Goal: Entertainment & Leisure: Consume media (video, audio)

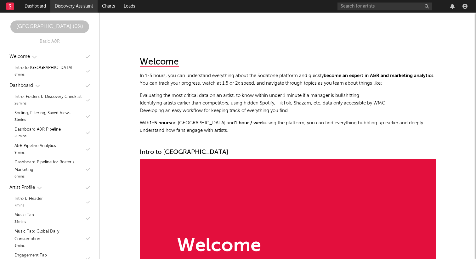
click at [75, 1] on link "Discovery Assistant" at bounding box center [73, 6] width 47 height 13
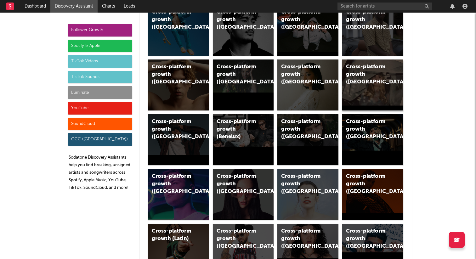
scroll to position [120, 0]
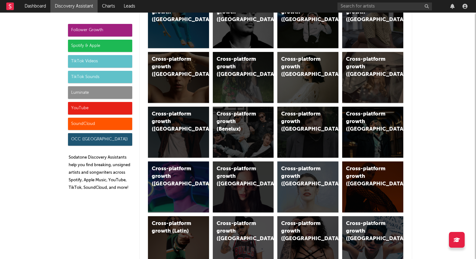
click at [111, 75] on div "TikTok Sounds" at bounding box center [100, 77] width 64 height 13
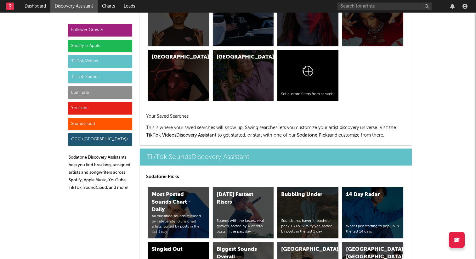
scroll to position [2102, 0]
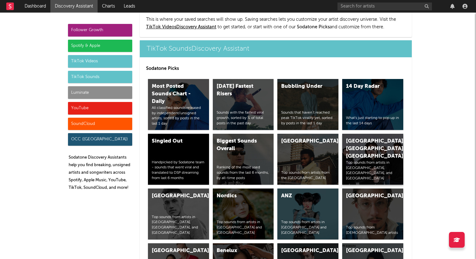
click at [362, 138] on div "[GEOGRAPHIC_DATA], [GEOGRAPHIC_DATA], [GEOGRAPHIC_DATA]" at bounding box center [367, 149] width 43 height 23
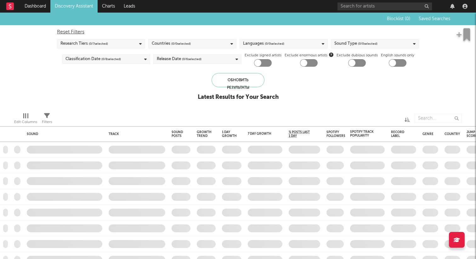
checkbox input "true"
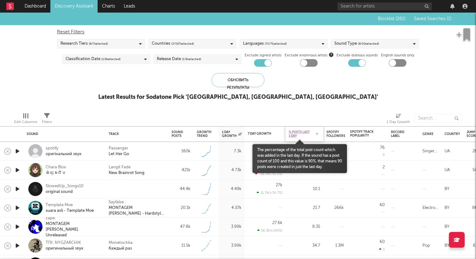
click at [300, 130] on span "% Posts Last 1 Day" at bounding box center [300, 134] width 22 height 8
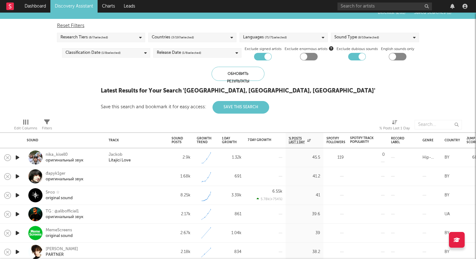
click at [19, 177] on icon "button" at bounding box center [17, 176] width 7 height 8
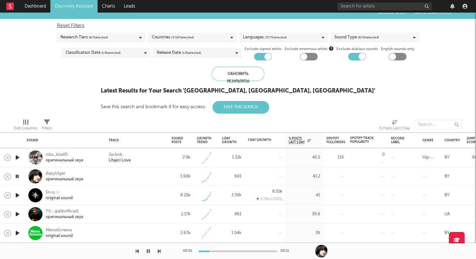
click at [19, 193] on icon "button" at bounding box center [17, 195] width 7 height 8
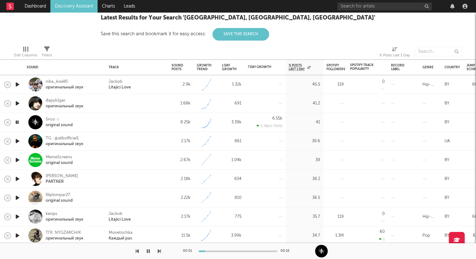
click at [17, 139] on icon "button" at bounding box center [17, 141] width 7 height 8
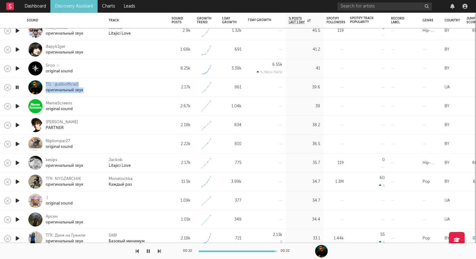
click at [17, 107] on icon "button" at bounding box center [17, 106] width 7 height 8
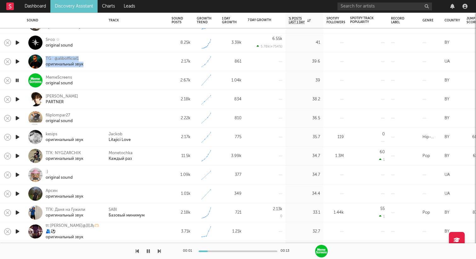
click at [15, 99] on icon "button" at bounding box center [17, 99] width 7 height 8
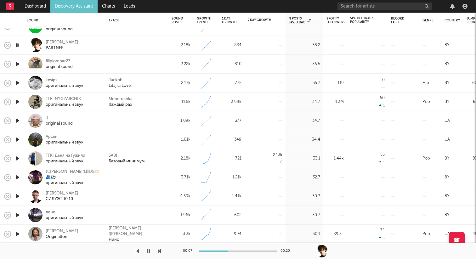
click at [19, 63] on icon "button" at bounding box center [17, 64] width 7 height 8
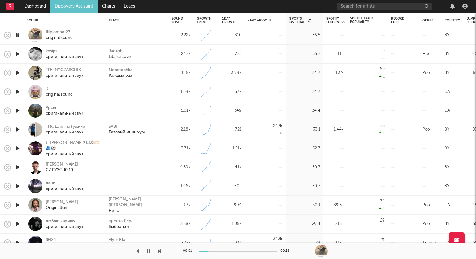
click at [17, 90] on icon "button" at bounding box center [17, 92] width 7 height 8
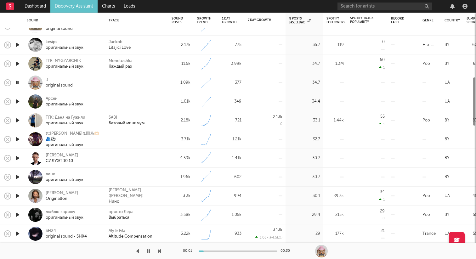
click at [17, 101] on icon "button" at bounding box center [17, 102] width 7 height 8
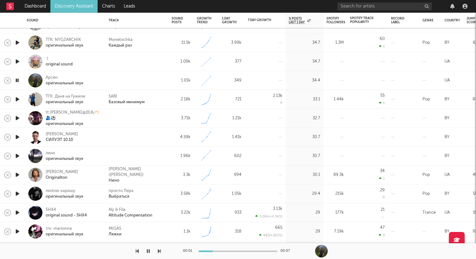
click at [16, 99] on icon "button" at bounding box center [17, 99] width 7 height 8
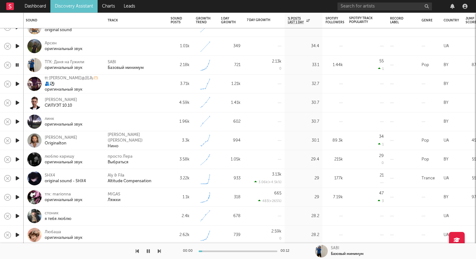
click at [16, 82] on icon "button" at bounding box center [17, 84] width 7 height 8
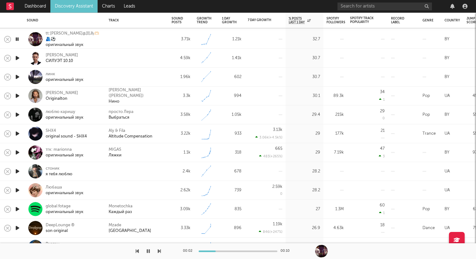
click at [20, 59] on icon "button" at bounding box center [17, 58] width 7 height 8
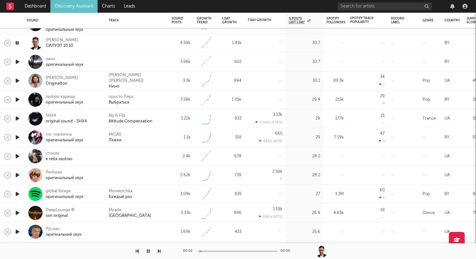
click at [18, 61] on icon "button" at bounding box center [17, 62] width 7 height 8
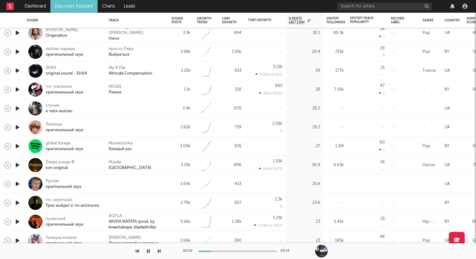
click at [15, 88] on icon "button" at bounding box center [17, 90] width 7 height 8
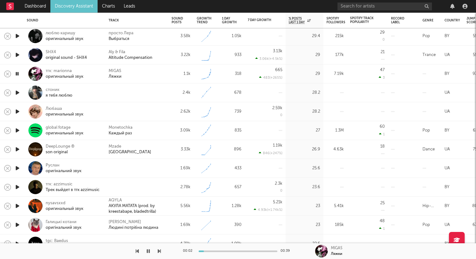
click at [19, 93] on icon "button" at bounding box center [17, 93] width 7 height 8
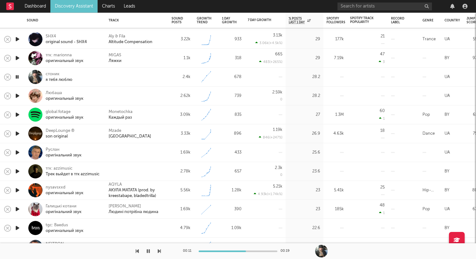
click at [149, 252] on icon "button" at bounding box center [148, 251] width 3 height 5
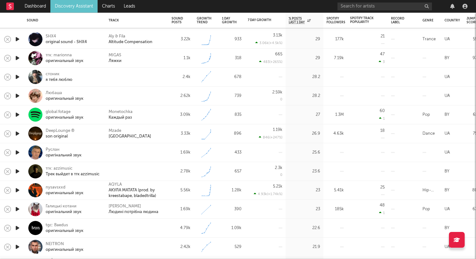
click at [18, 93] on icon "button" at bounding box center [17, 96] width 7 height 8
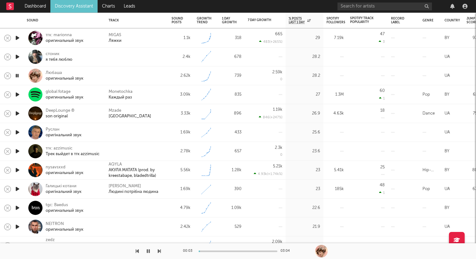
click at [16, 132] on icon "button" at bounding box center [17, 132] width 7 height 8
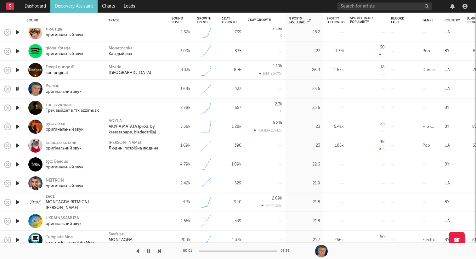
click at [18, 107] on icon "button" at bounding box center [17, 108] width 7 height 8
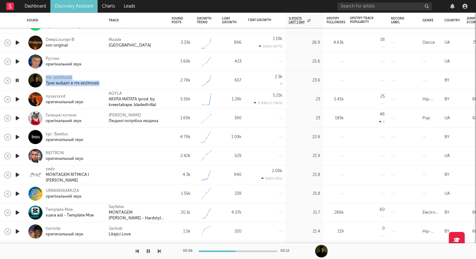
click at [17, 80] on icon "button" at bounding box center [17, 80] width 6 height 8
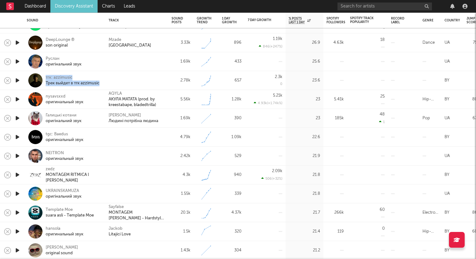
click at [19, 79] on icon "button" at bounding box center [17, 80] width 7 height 8
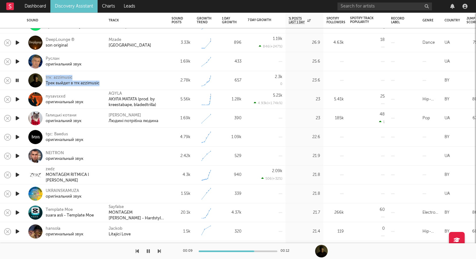
click at [17, 99] on icon "button" at bounding box center [17, 99] width 7 height 8
click at [18, 98] on icon "button" at bounding box center [17, 99] width 6 height 8
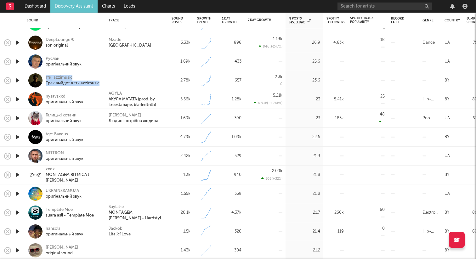
click at [20, 81] on icon "button" at bounding box center [17, 80] width 7 height 8
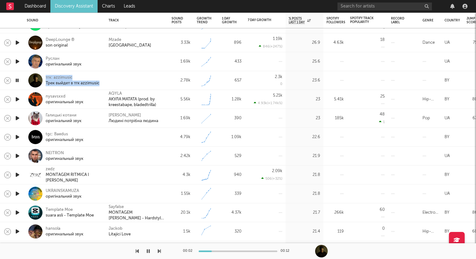
click at [20, 81] on icon "button" at bounding box center [17, 80] width 6 height 8
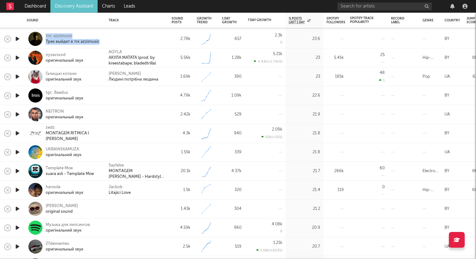
click at [19, 94] on icon "button" at bounding box center [17, 96] width 7 height 8
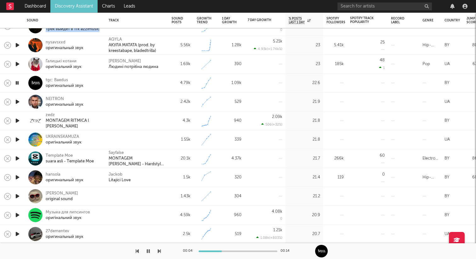
click at [15, 101] on icon "button" at bounding box center [17, 102] width 7 height 8
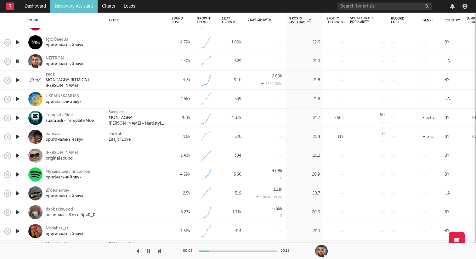
click at [18, 79] on icon "button" at bounding box center [17, 80] width 7 height 8
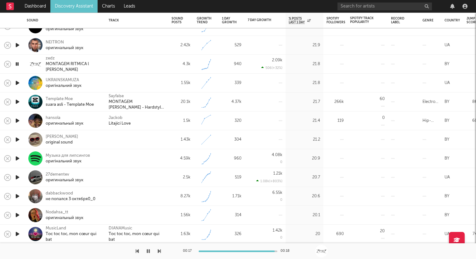
click at [18, 66] on icon "button" at bounding box center [17, 64] width 6 height 8
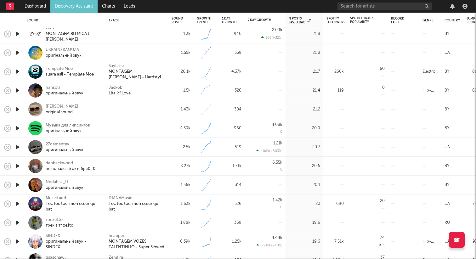
click at [16, 109] on icon "button" at bounding box center [17, 109] width 7 height 8
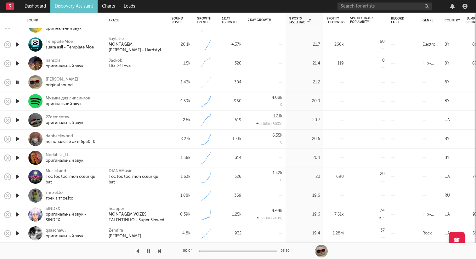
click at [20, 194] on icon "button" at bounding box center [17, 196] width 7 height 8
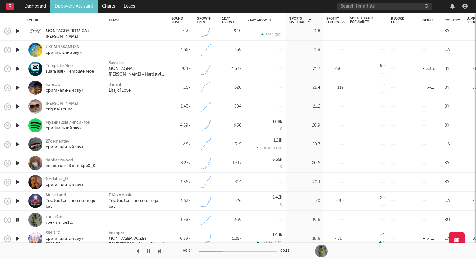
click at [18, 104] on icon "button" at bounding box center [17, 107] width 7 height 8
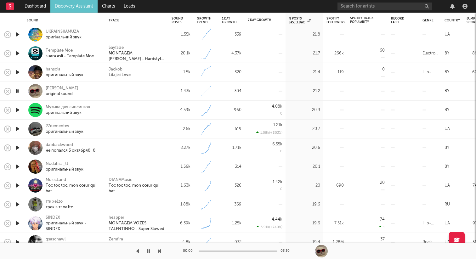
click at [16, 125] on icon "button" at bounding box center [17, 129] width 7 height 8
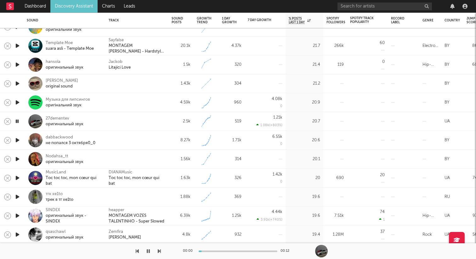
click at [16, 140] on icon "button" at bounding box center [17, 140] width 7 height 8
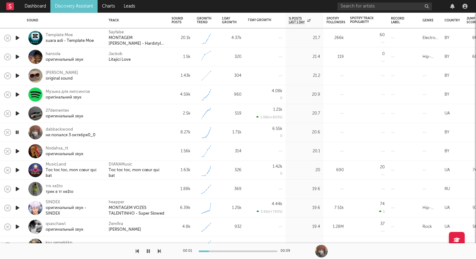
click at [16, 148] on icon "button" at bounding box center [17, 151] width 7 height 8
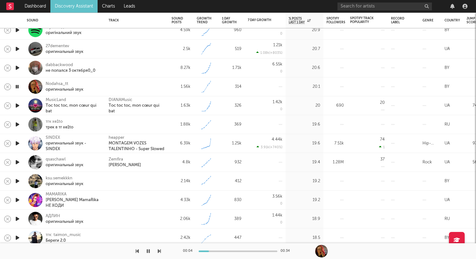
click at [16, 179] on icon "button" at bounding box center [17, 181] width 7 height 8
click at [16, 179] on icon "button" at bounding box center [17, 181] width 6 height 8
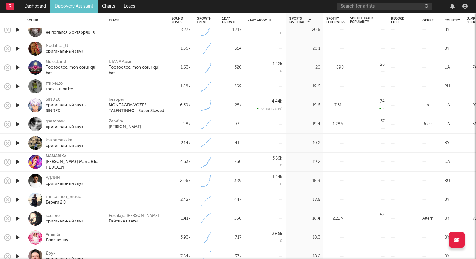
click at [16, 178] on icon "button" at bounding box center [17, 181] width 7 height 8
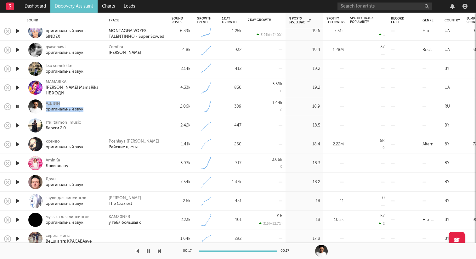
click at [16, 124] on icon "button" at bounding box center [17, 125] width 7 height 8
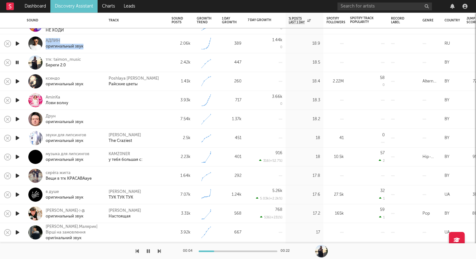
click at [18, 62] on icon "button" at bounding box center [17, 63] width 6 height 8
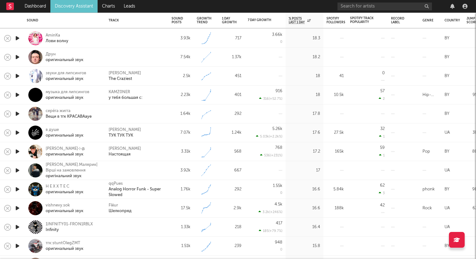
click at [18, 58] on icon "button" at bounding box center [17, 57] width 7 height 8
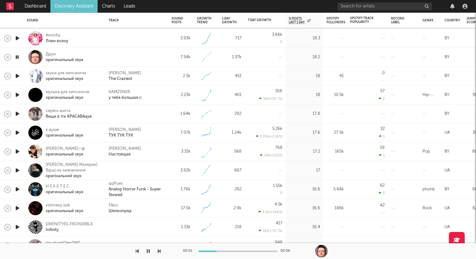
click at [18, 58] on icon "button" at bounding box center [17, 57] width 6 height 8
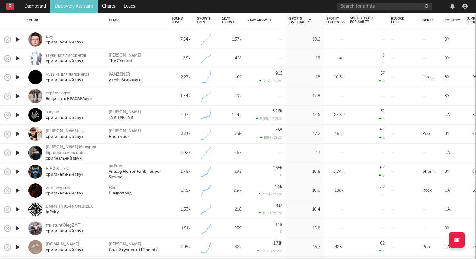
click at [21, 96] on div at bounding box center [17, 96] width 13 height 19
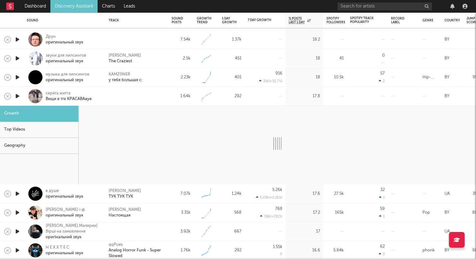
click at [31, 95] on div at bounding box center [35, 96] width 14 height 14
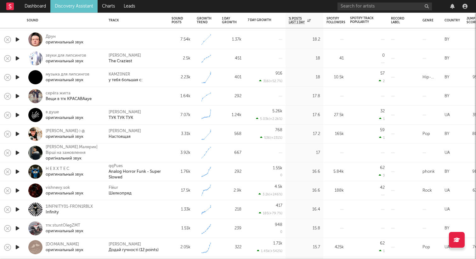
click at [17, 95] on icon "button" at bounding box center [17, 96] width 7 height 8
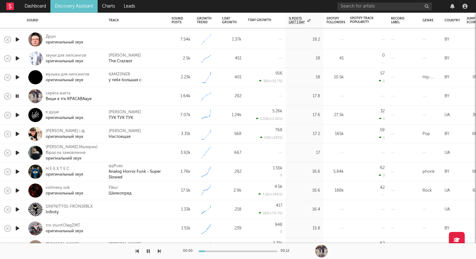
click at [16, 95] on icon "button" at bounding box center [17, 96] width 6 height 8
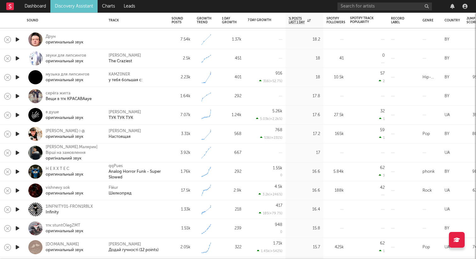
click at [16, 150] on icon "button" at bounding box center [17, 153] width 7 height 8
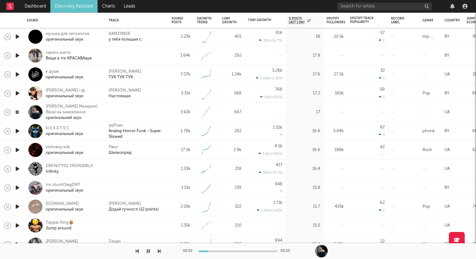
click at [16, 111] on icon "button" at bounding box center [17, 112] width 6 height 8
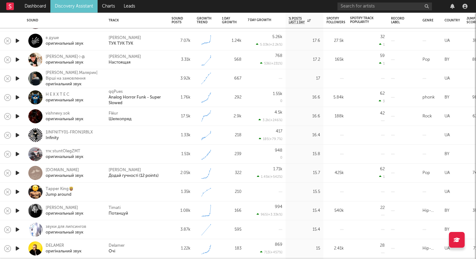
click at [17, 133] on icon "button" at bounding box center [17, 135] width 7 height 8
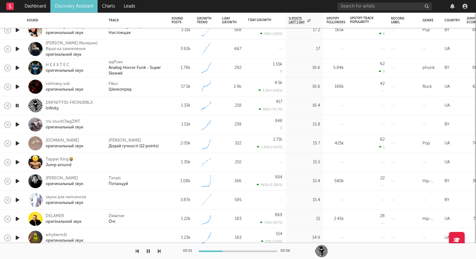
click at [20, 105] on icon "button" at bounding box center [17, 106] width 6 height 8
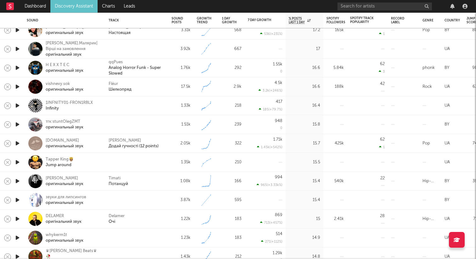
click at [20, 104] on icon "button" at bounding box center [17, 106] width 7 height 8
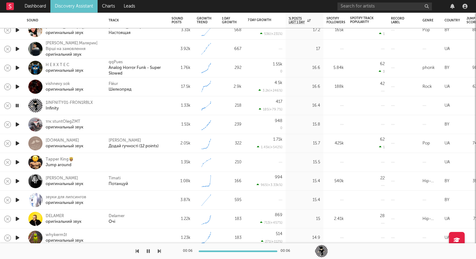
click at [15, 123] on icon "button" at bounding box center [17, 125] width 7 height 8
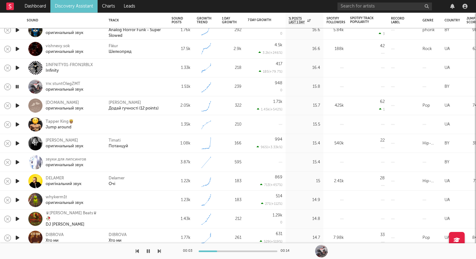
click at [17, 86] on icon "button" at bounding box center [17, 87] width 6 height 8
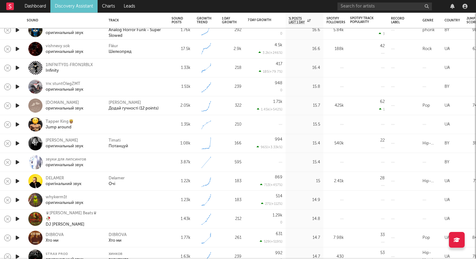
click at [19, 125] on icon "button" at bounding box center [17, 125] width 7 height 8
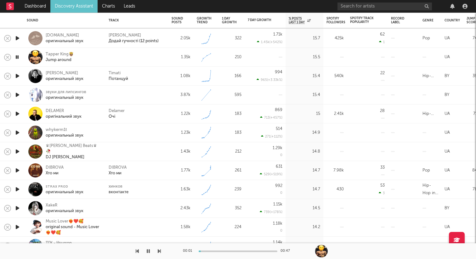
click at [19, 96] on icon "button" at bounding box center [17, 95] width 7 height 8
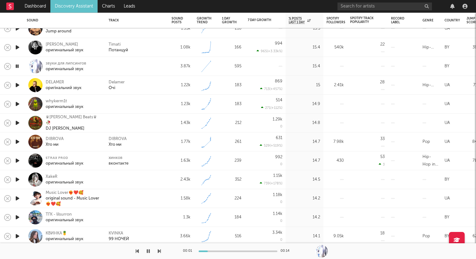
click at [17, 87] on icon "button" at bounding box center [17, 85] width 7 height 8
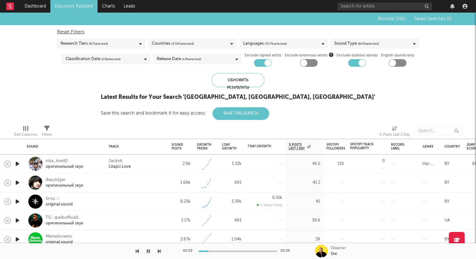
click at [426, 20] on span "Saved Searches ( 1 )" at bounding box center [432, 19] width 37 height 4
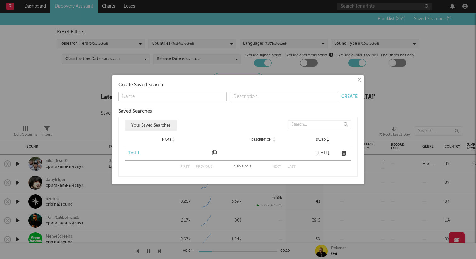
click at [137, 154] on div "Test 1" at bounding box center [168, 153] width 81 height 6
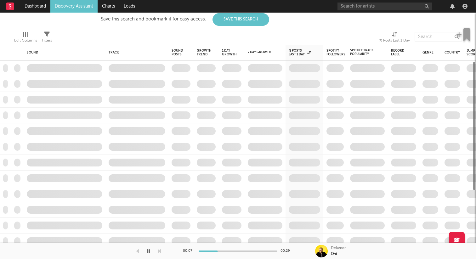
checkbox input "false"
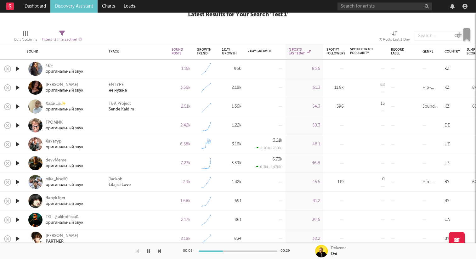
click at [63, 36] on icon at bounding box center [62, 34] width 6 height 6
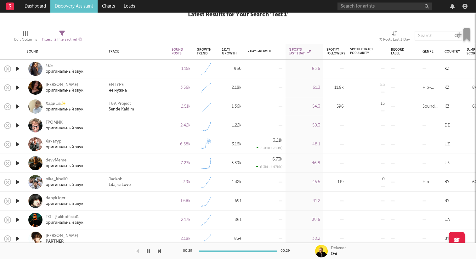
click at [18, 70] on icon "button" at bounding box center [17, 69] width 7 height 8
click at [19, 86] on icon "button" at bounding box center [17, 88] width 7 height 8
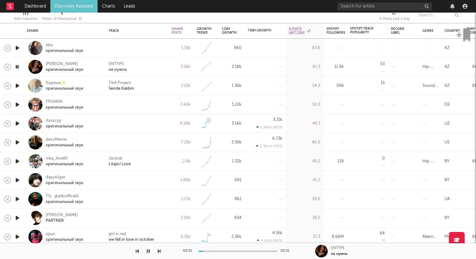
click at [19, 66] on icon "button" at bounding box center [17, 67] width 6 height 8
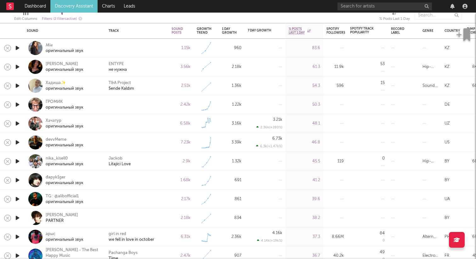
click at [18, 104] on icon "button" at bounding box center [17, 105] width 7 height 8
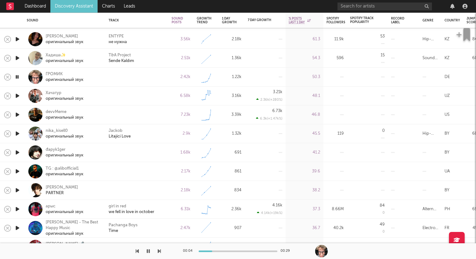
click at [17, 93] on icon "button" at bounding box center [17, 96] width 7 height 8
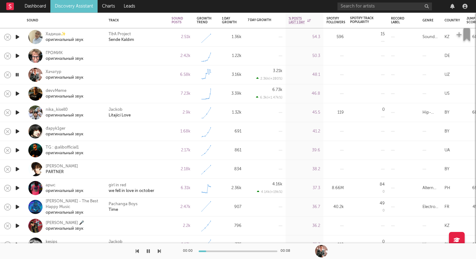
click at [15, 93] on icon "button" at bounding box center [17, 94] width 7 height 8
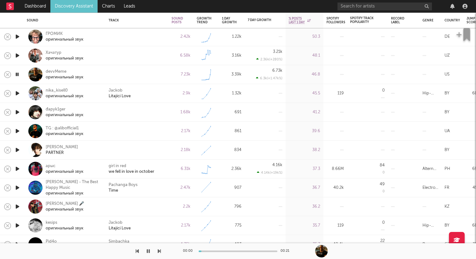
click at [15, 93] on icon "button" at bounding box center [17, 93] width 7 height 8
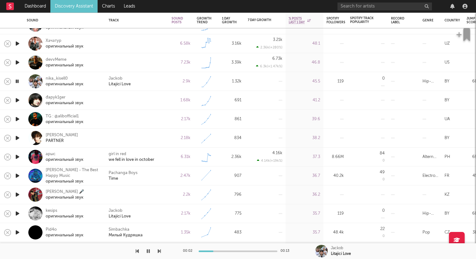
click at [16, 98] on icon "button" at bounding box center [17, 100] width 7 height 8
click at [18, 117] on icon "button" at bounding box center [17, 119] width 7 height 8
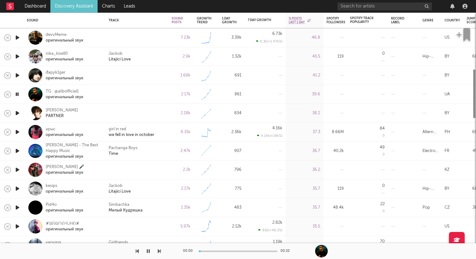
click at [20, 114] on icon "button" at bounding box center [17, 113] width 7 height 8
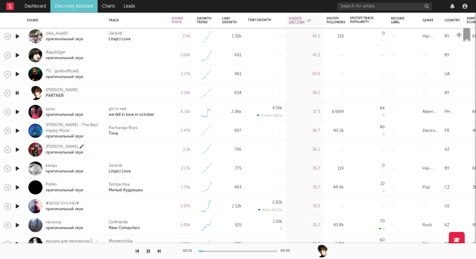
click at [18, 94] on icon "button" at bounding box center [17, 93] width 6 height 8
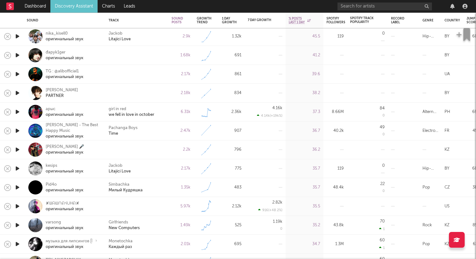
click at [17, 111] on icon "button" at bounding box center [17, 112] width 7 height 8
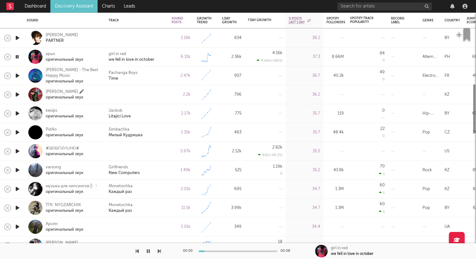
click at [17, 93] on icon "button" at bounding box center [17, 95] width 7 height 8
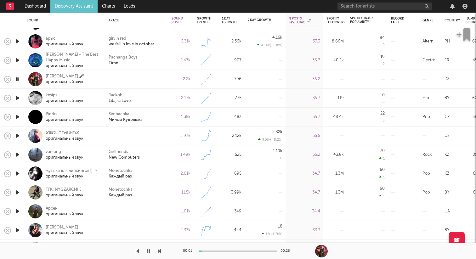
click at [18, 134] on icon "button" at bounding box center [17, 136] width 7 height 8
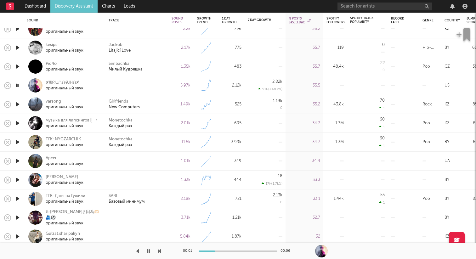
click at [17, 163] on icon "button" at bounding box center [17, 161] width 7 height 8
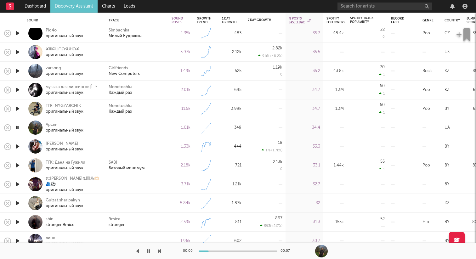
click at [19, 148] on icon "button" at bounding box center [17, 147] width 7 height 8
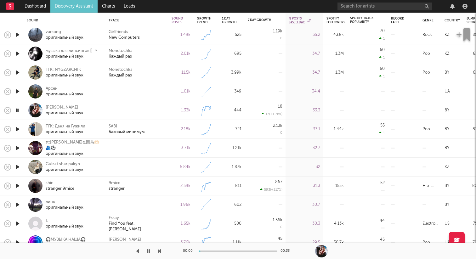
click at [18, 109] on icon "button" at bounding box center [17, 110] width 6 height 8
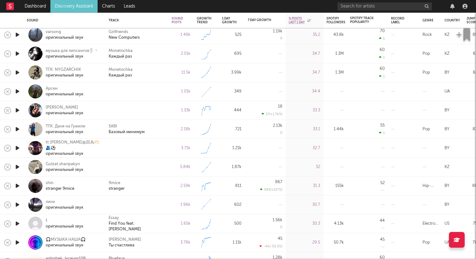
click at [17, 149] on icon "button" at bounding box center [17, 148] width 7 height 8
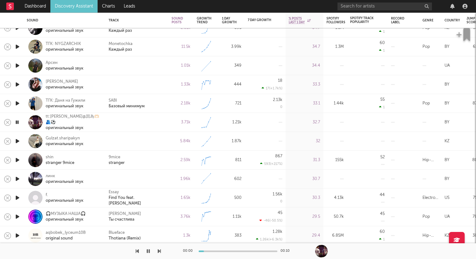
click at [18, 141] on icon "button" at bounding box center [17, 141] width 7 height 8
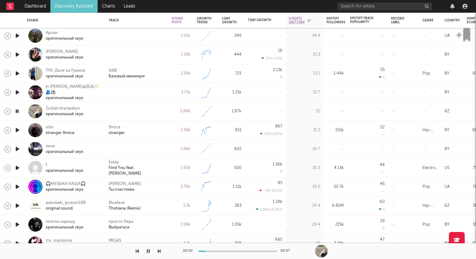
click at [19, 132] on icon "button" at bounding box center [17, 130] width 7 height 8
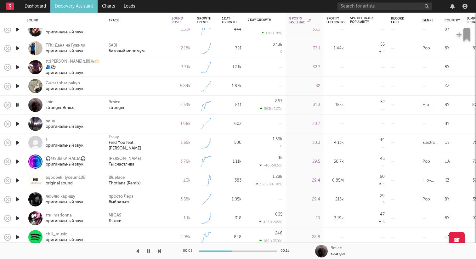
click at [17, 104] on icon "button" at bounding box center [17, 105] width 6 height 8
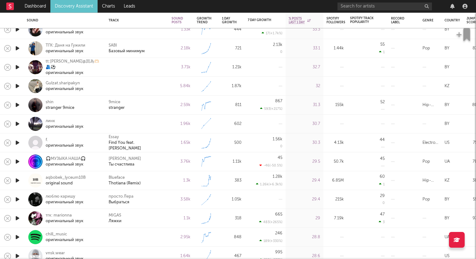
click at [16, 125] on icon "button" at bounding box center [17, 124] width 7 height 8
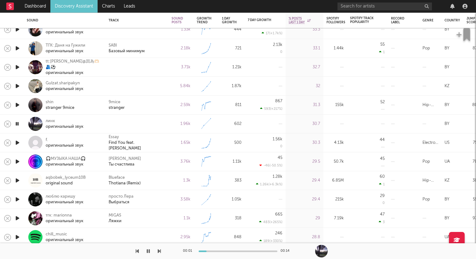
click at [17, 123] on icon "button" at bounding box center [17, 124] width 6 height 8
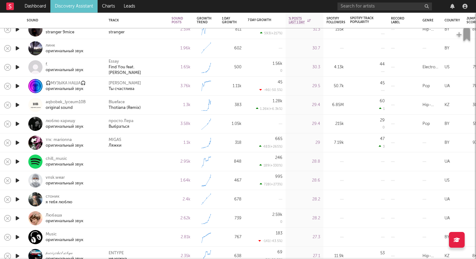
click at [20, 161] on icon "button" at bounding box center [17, 162] width 7 height 8
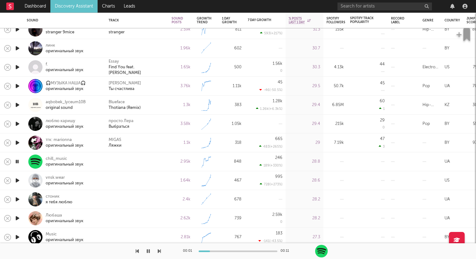
click at [18, 161] on icon "button" at bounding box center [17, 162] width 6 height 8
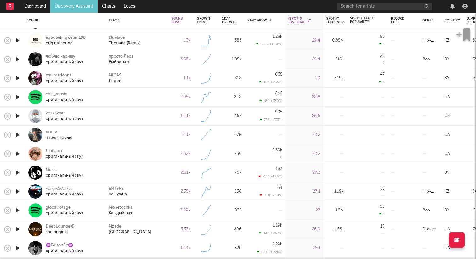
click at [17, 116] on icon "button" at bounding box center [17, 116] width 7 height 8
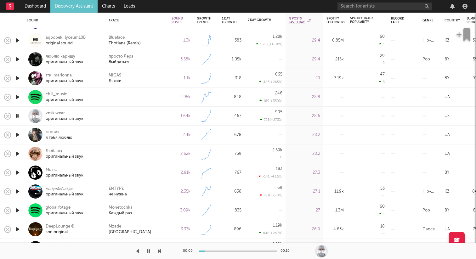
click at [17, 116] on icon "button" at bounding box center [17, 116] width 6 height 8
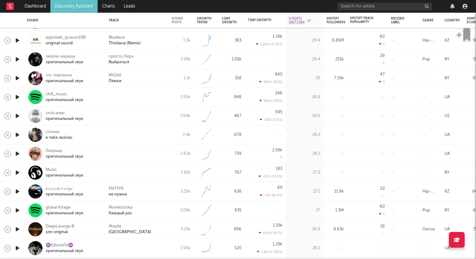
click at [18, 137] on icon "button" at bounding box center [17, 135] width 7 height 8
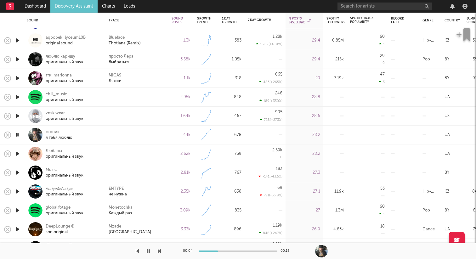
click at [19, 134] on icon "button" at bounding box center [17, 135] width 6 height 8
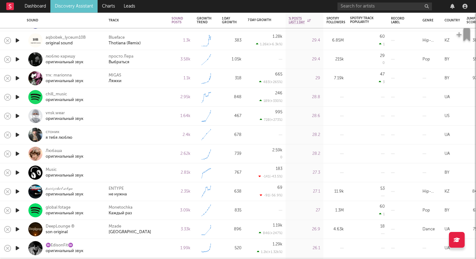
click at [20, 98] on icon "button" at bounding box center [17, 97] width 7 height 8
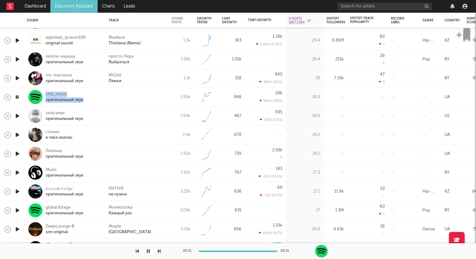
click at [17, 115] on icon "button" at bounding box center [17, 116] width 7 height 8
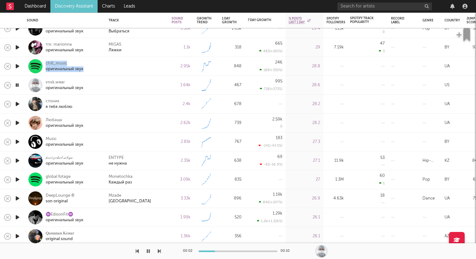
click at [18, 104] on icon "button" at bounding box center [17, 104] width 7 height 8
click at [15, 85] on icon "button" at bounding box center [17, 85] width 7 height 8
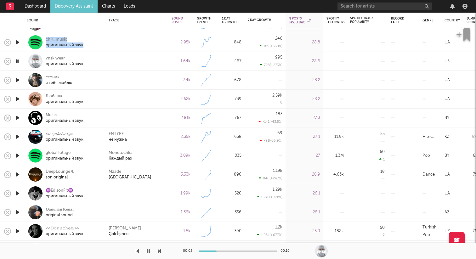
click at [17, 61] on icon "button" at bounding box center [17, 61] width 6 height 8
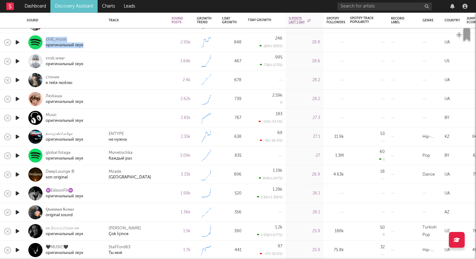
click at [17, 77] on icon "button" at bounding box center [17, 80] width 7 height 8
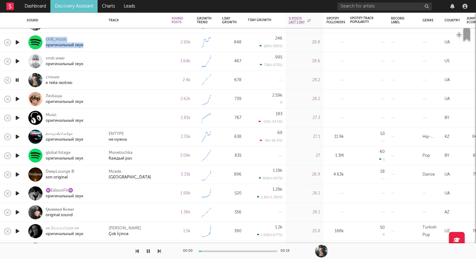
click at [17, 78] on icon "button" at bounding box center [17, 80] width 6 height 8
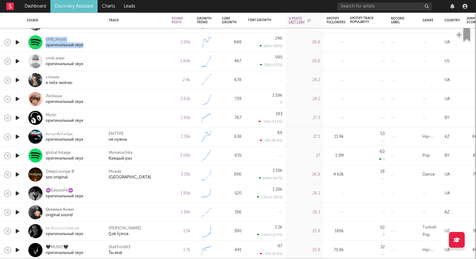
click at [20, 99] on icon "button" at bounding box center [17, 99] width 7 height 8
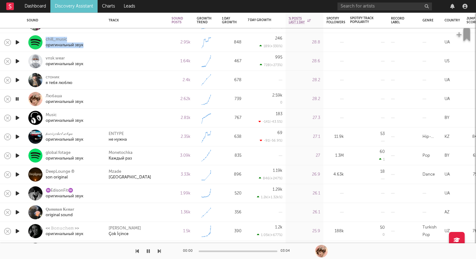
click at [20, 99] on icon "button" at bounding box center [17, 99] width 6 height 8
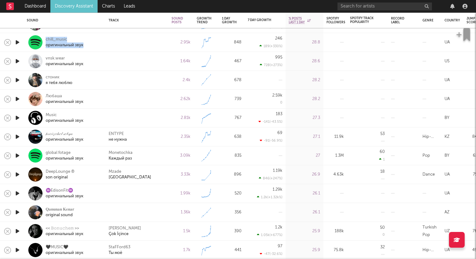
click at [20, 99] on icon "button" at bounding box center [17, 99] width 7 height 8
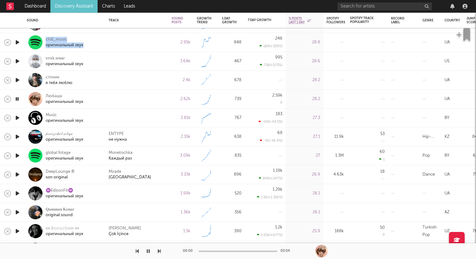
click at [20, 99] on icon "button" at bounding box center [17, 99] width 6 height 8
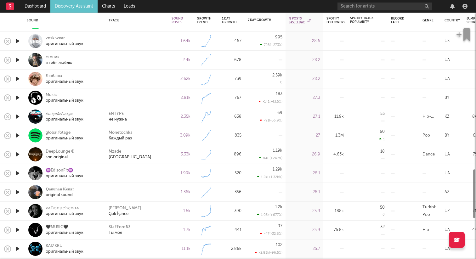
click at [18, 96] on icon "button" at bounding box center [17, 98] width 7 height 8
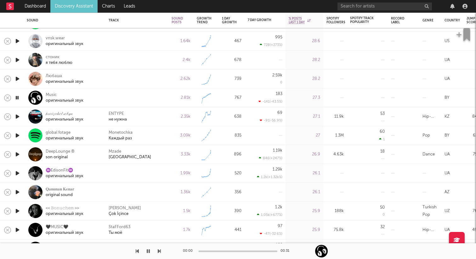
click at [18, 96] on icon "button" at bounding box center [17, 98] width 6 height 8
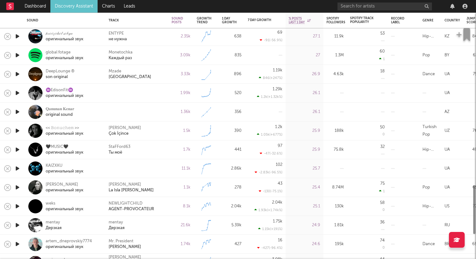
click at [17, 92] on icon "button" at bounding box center [17, 93] width 7 height 8
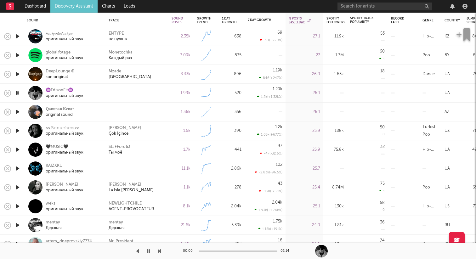
click at [17, 92] on icon "button" at bounding box center [17, 93] width 6 height 8
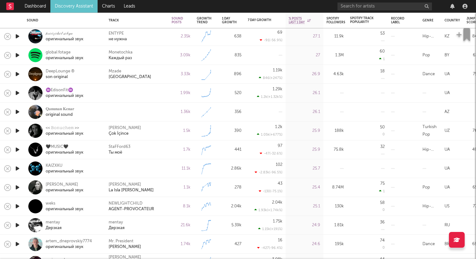
click at [20, 92] on icon "button" at bounding box center [17, 93] width 7 height 8
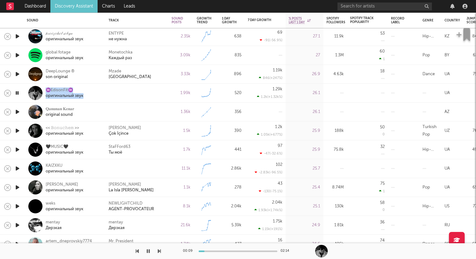
click at [19, 90] on icon "button" at bounding box center [17, 93] width 6 height 8
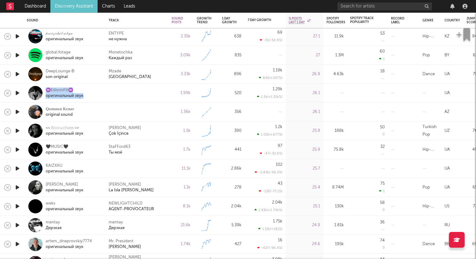
click at [17, 109] on icon "button" at bounding box center [17, 112] width 7 height 8
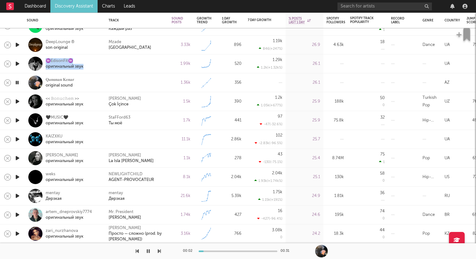
click at [17, 100] on icon "button" at bounding box center [17, 102] width 7 height 8
click at [15, 119] on icon "button" at bounding box center [17, 120] width 7 height 8
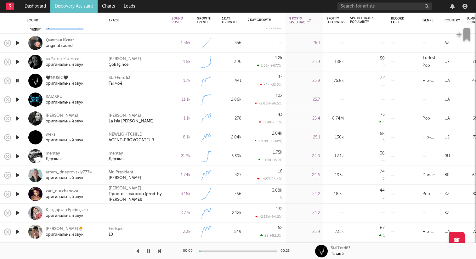
click at [18, 99] on icon "button" at bounding box center [17, 100] width 7 height 8
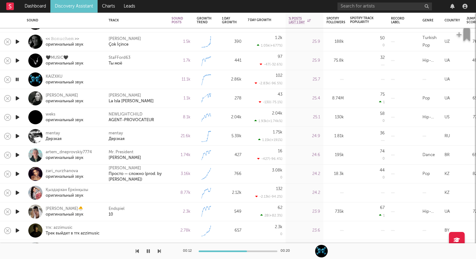
click at [17, 79] on icon "button" at bounding box center [17, 80] width 6 height 8
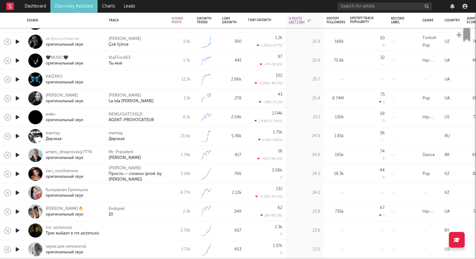
click at [18, 78] on icon "button" at bounding box center [17, 80] width 7 height 8
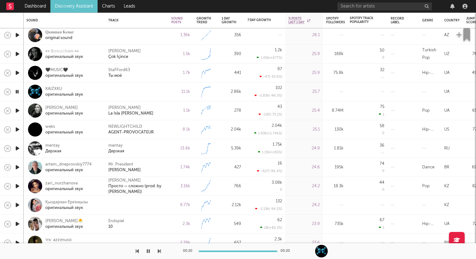
click at [16, 92] on icon "button" at bounding box center [17, 92] width 6 height 8
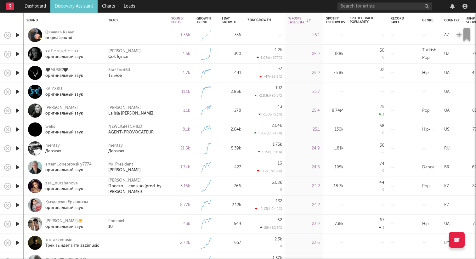
click at [16, 93] on icon "button" at bounding box center [17, 92] width 7 height 8
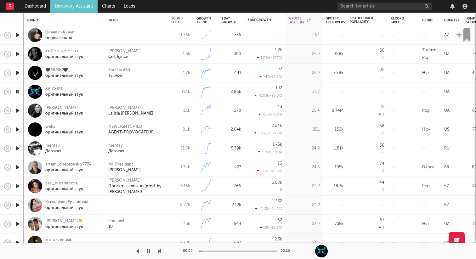
click at [17, 92] on icon "button" at bounding box center [17, 92] width 6 height 8
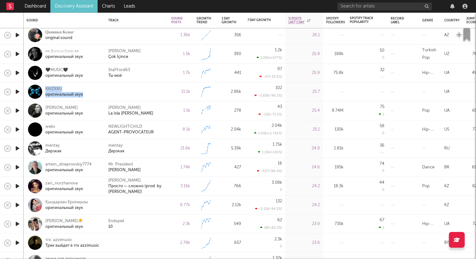
click at [17, 109] on icon "button" at bounding box center [17, 111] width 7 height 8
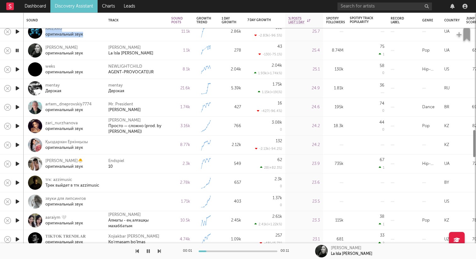
click at [16, 88] on icon "button" at bounding box center [17, 88] width 7 height 8
click at [19, 87] on icon "button" at bounding box center [17, 88] width 6 height 8
